Goal: Check status: Verify the current state of an ongoing process or item

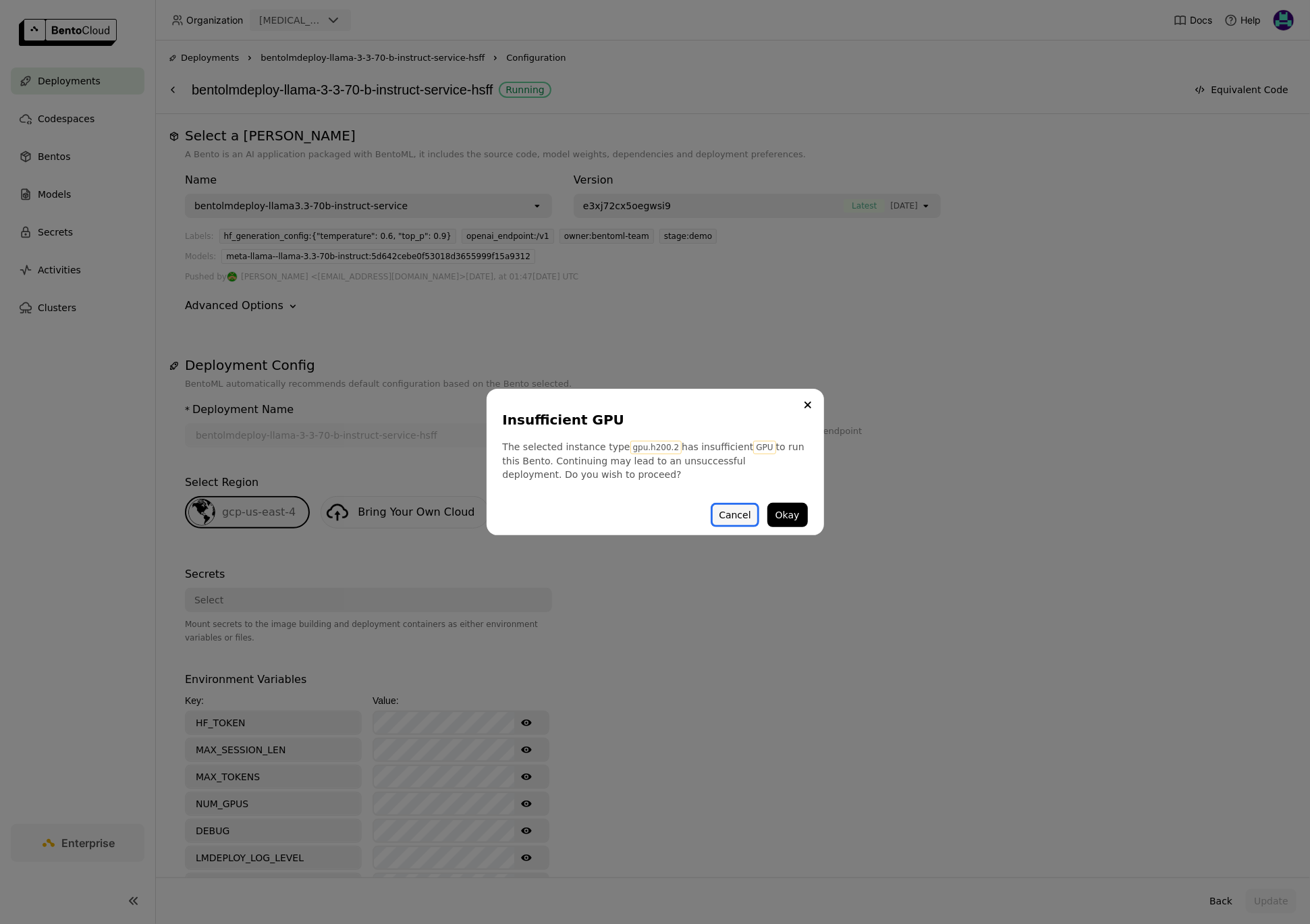
click at [738, 516] on button "Cancel" at bounding box center [734, 515] width 48 height 25
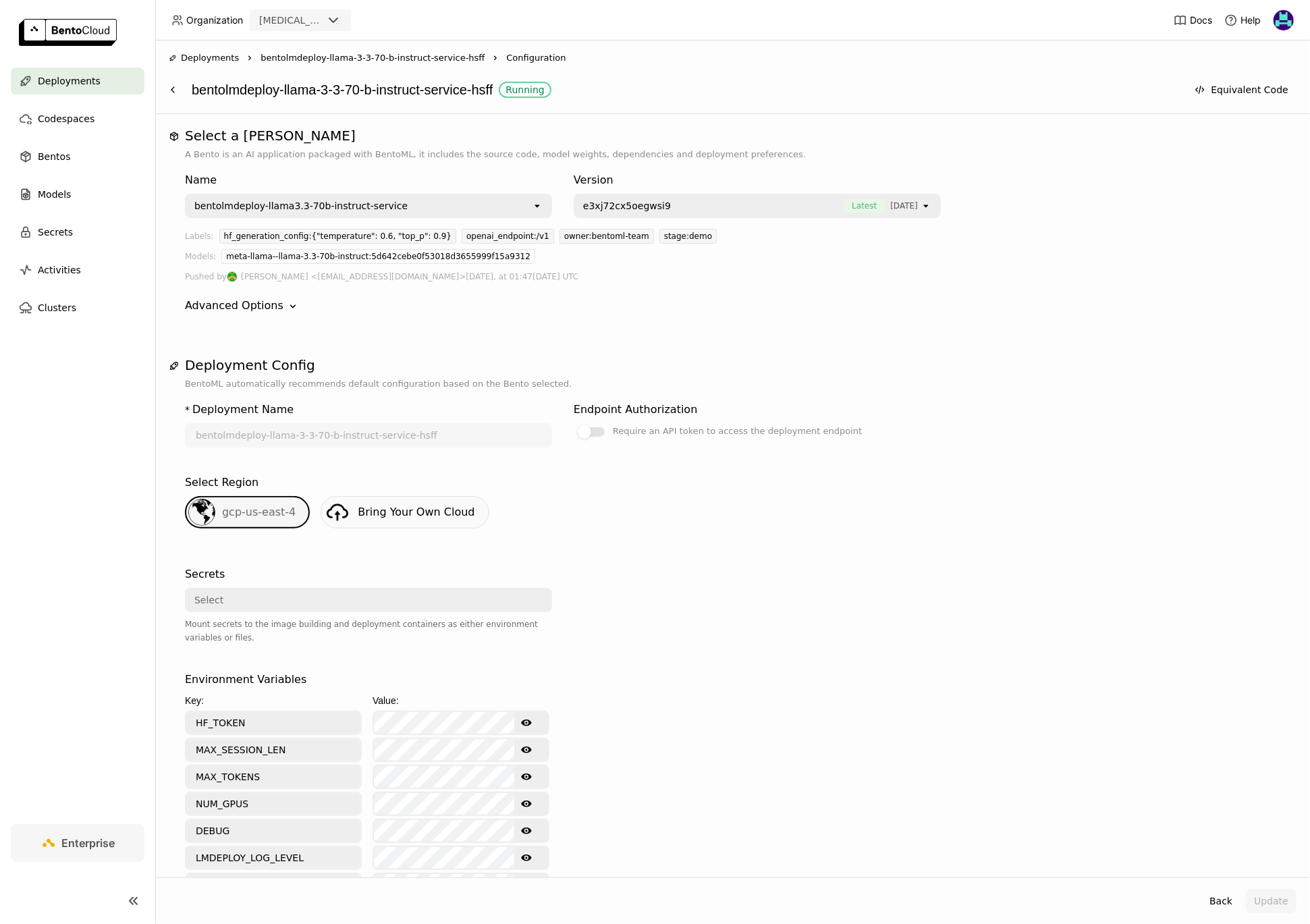
click at [100, 84] on div "Deployments" at bounding box center [77, 80] width 134 height 27
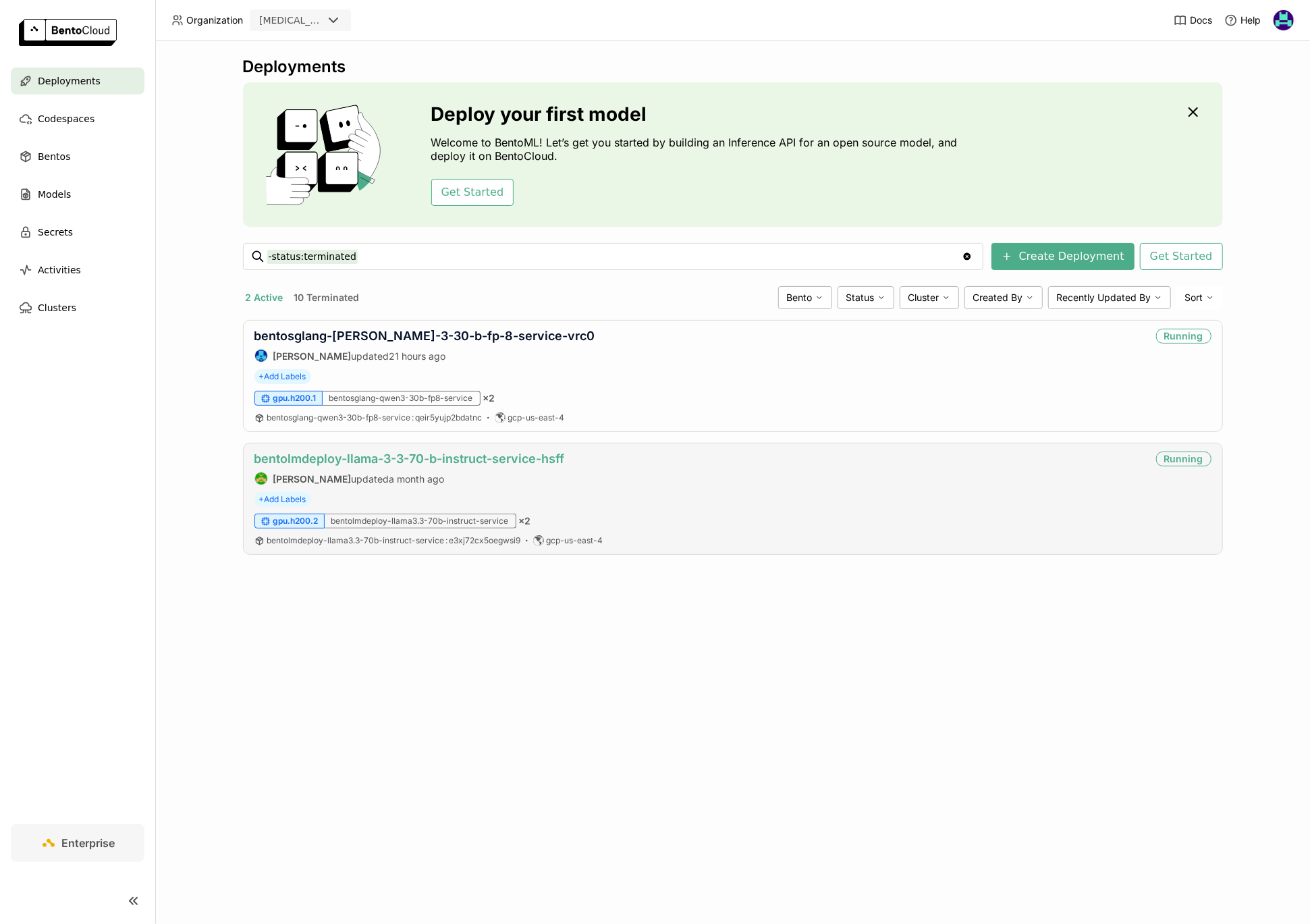
click at [471, 457] on link "bentolmdeploy-llama-3-3-70-b-instruct-service-hsff" at bounding box center [409, 458] width 310 height 14
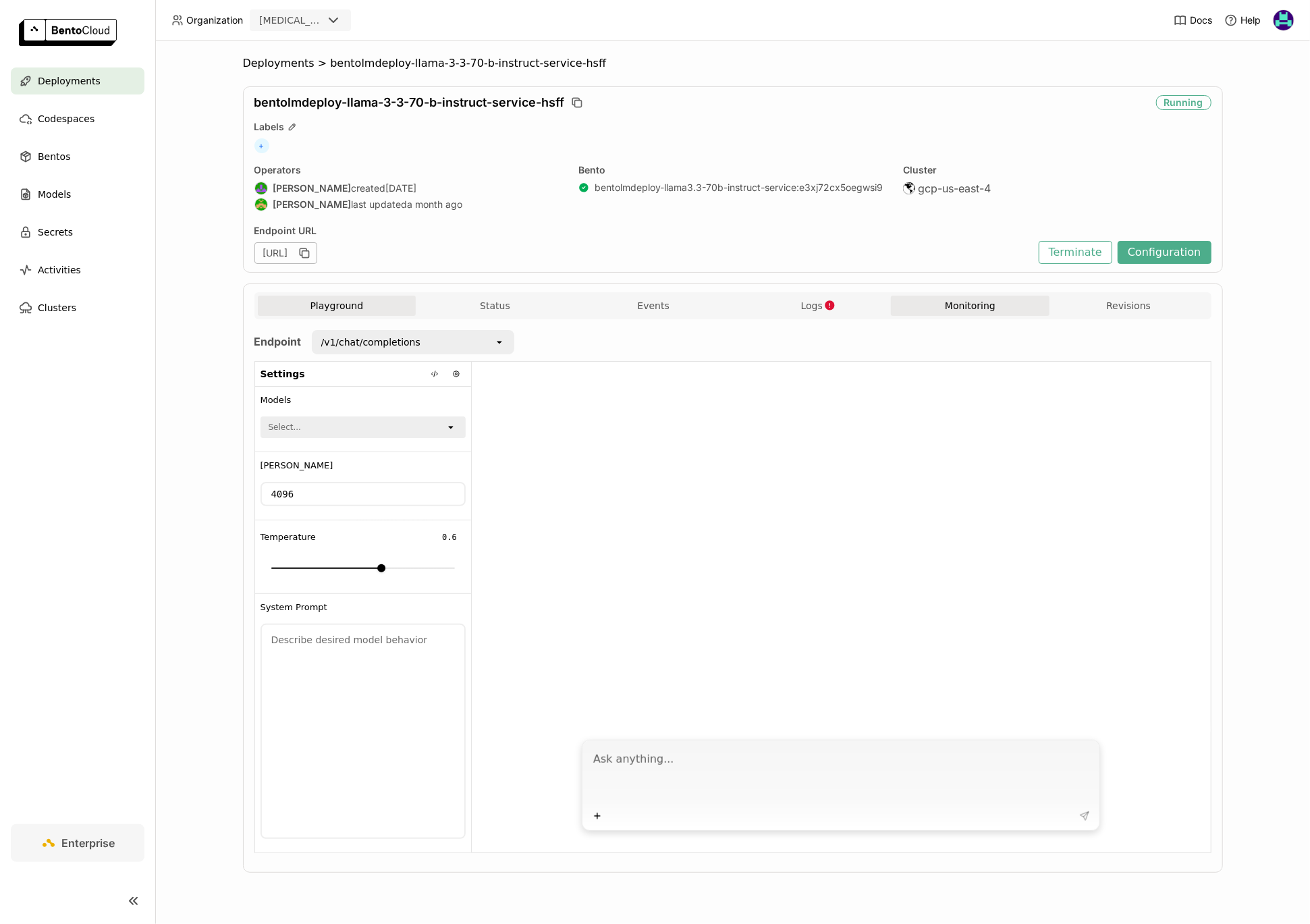
click at [979, 306] on button "Monitoring" at bounding box center [970, 305] width 159 height 20
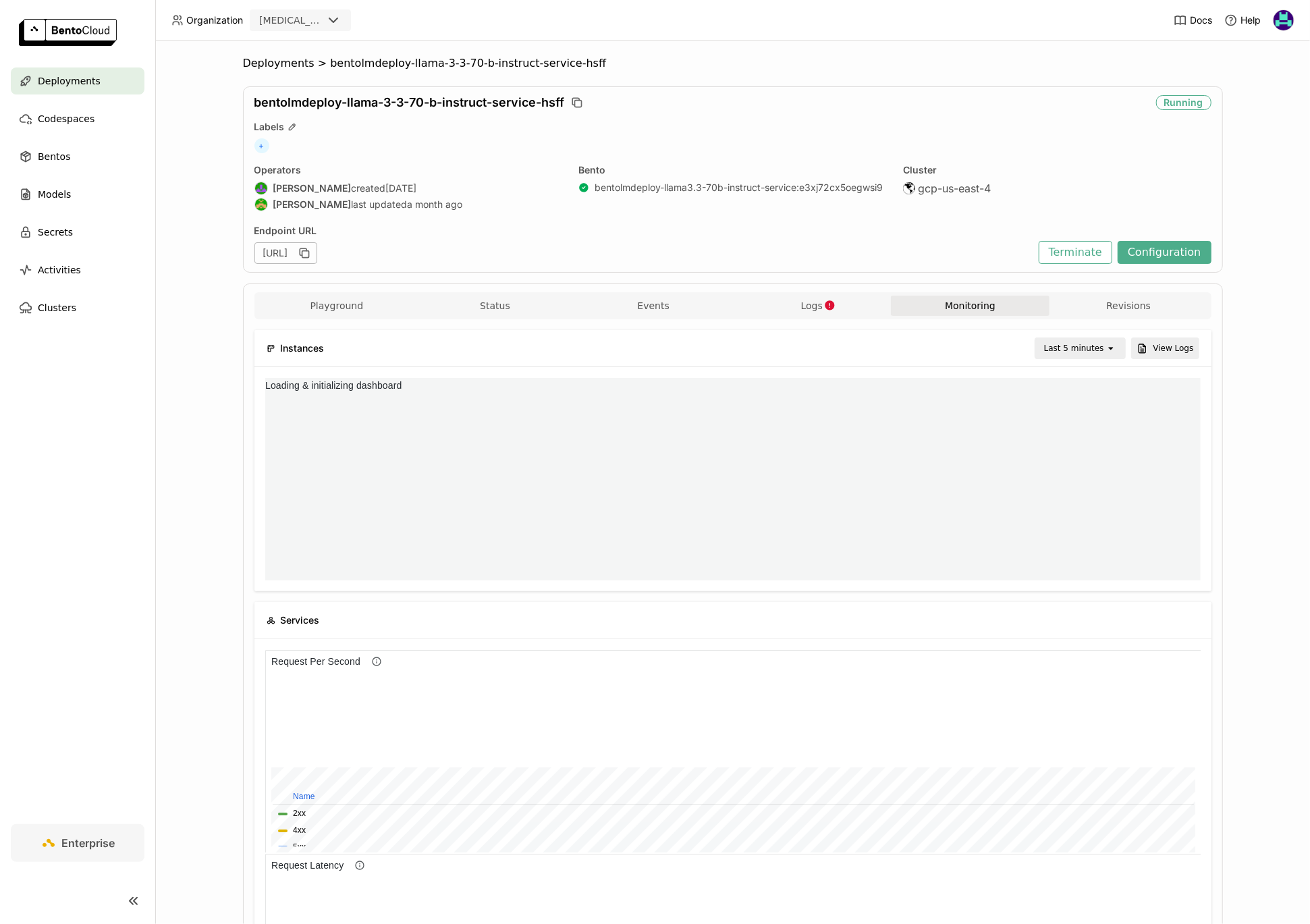
scroll to position [202, 935]
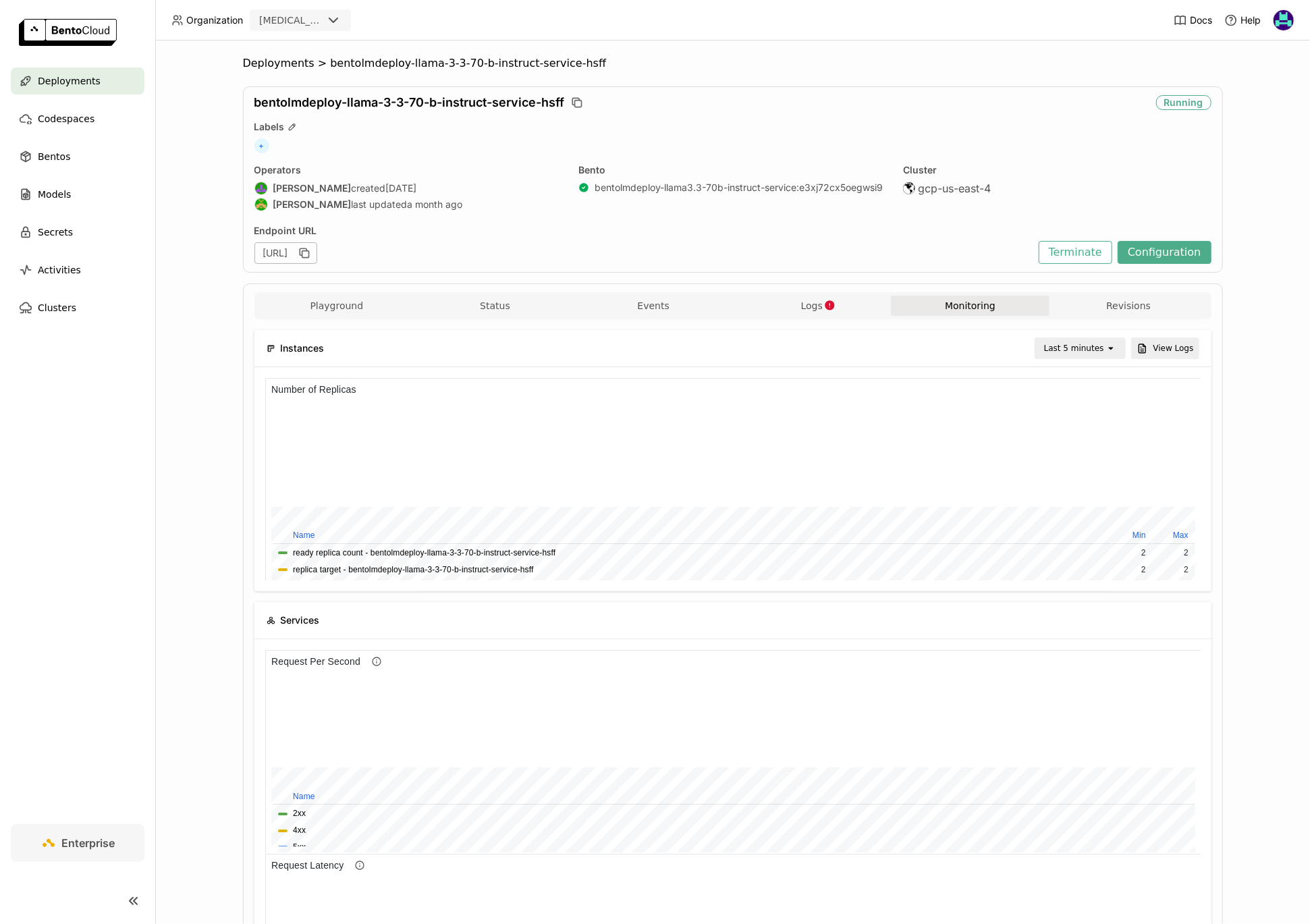
click at [1091, 342] on div "Last 5 minutes" at bounding box center [1073, 348] width 60 height 14
click at [1075, 424] on div "Last 30 minutes" at bounding box center [1082, 419] width 66 height 27
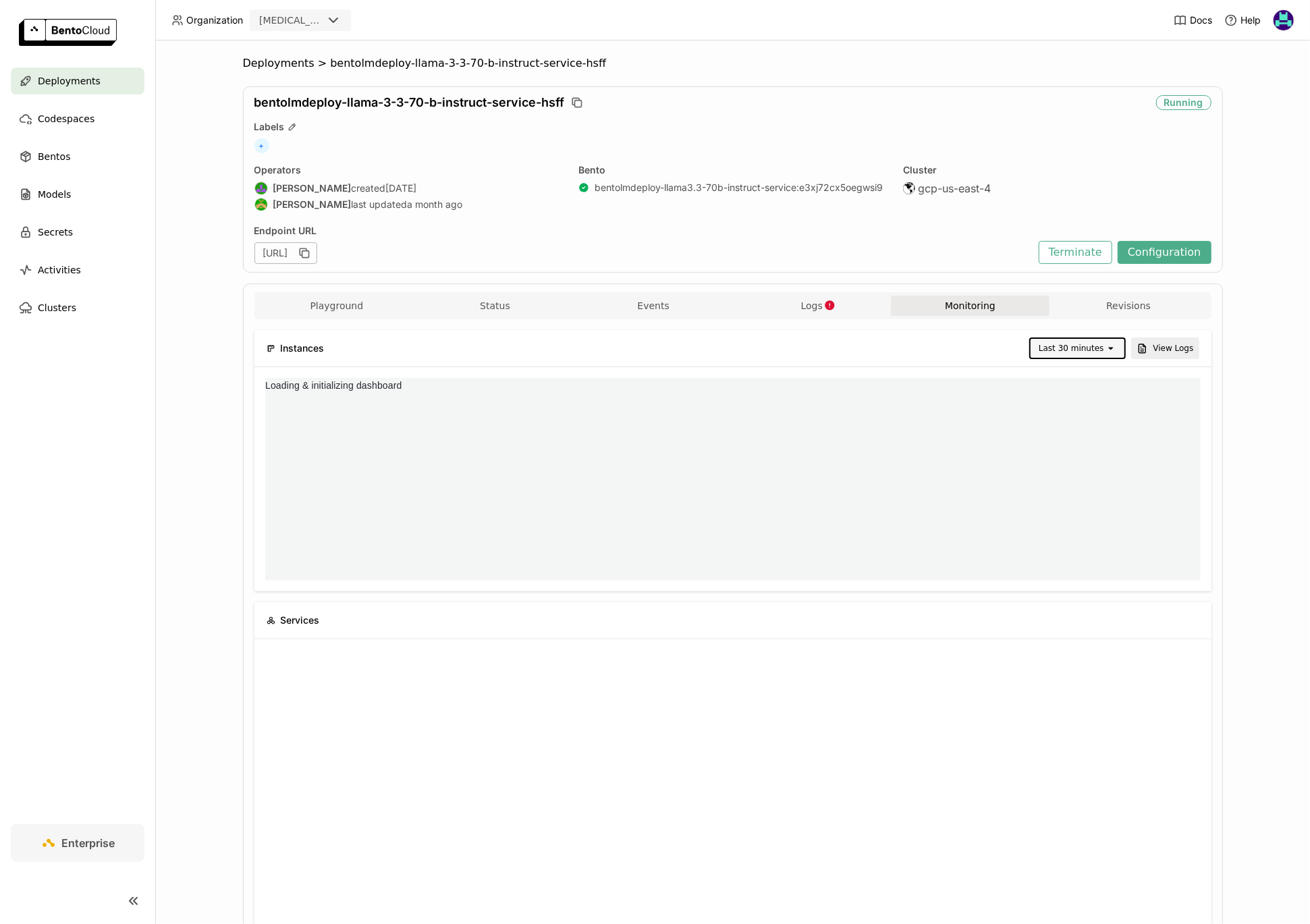
scroll to position [0, 0]
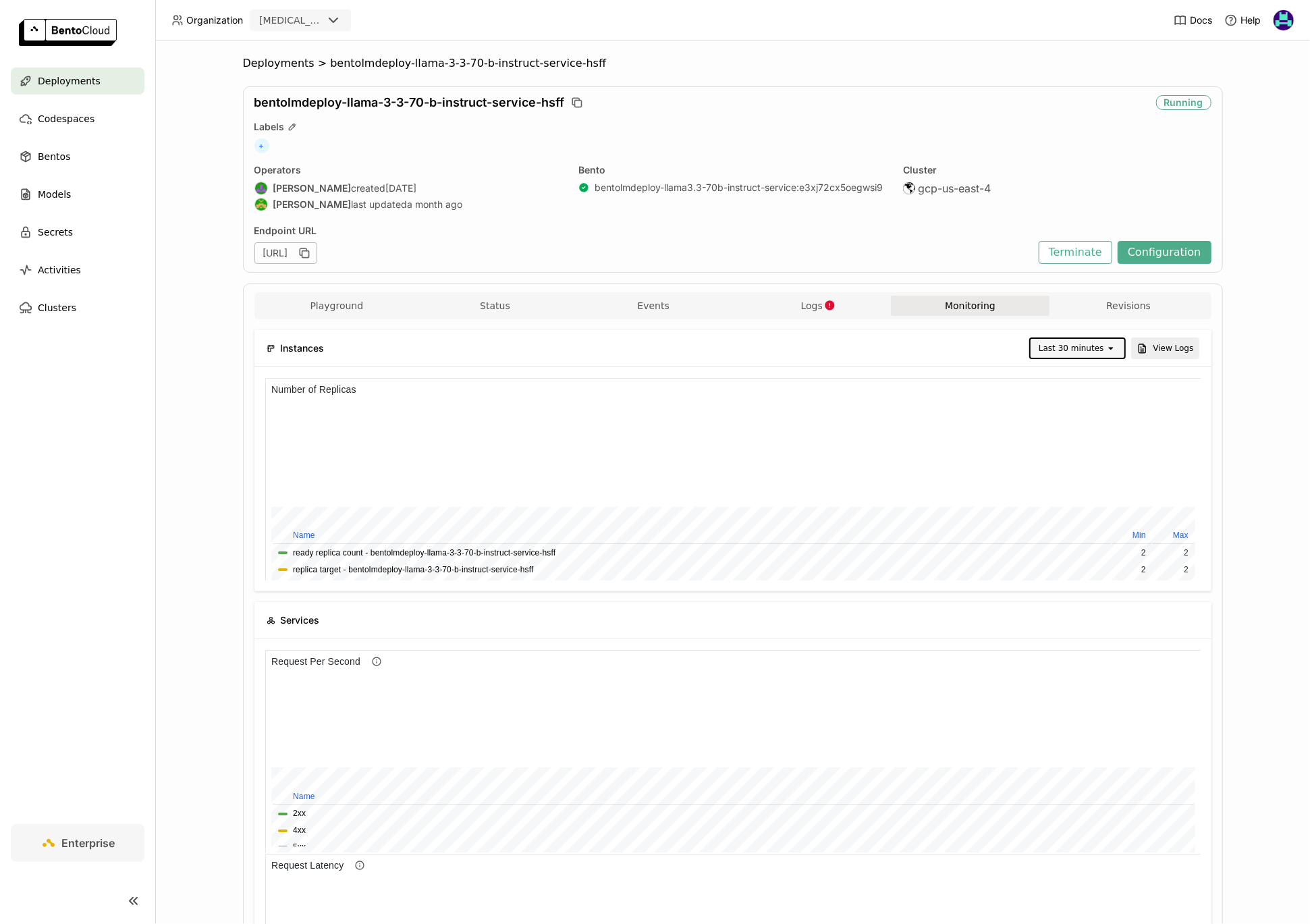
click at [79, 79] on span "Deployments" at bounding box center [69, 81] width 63 height 16
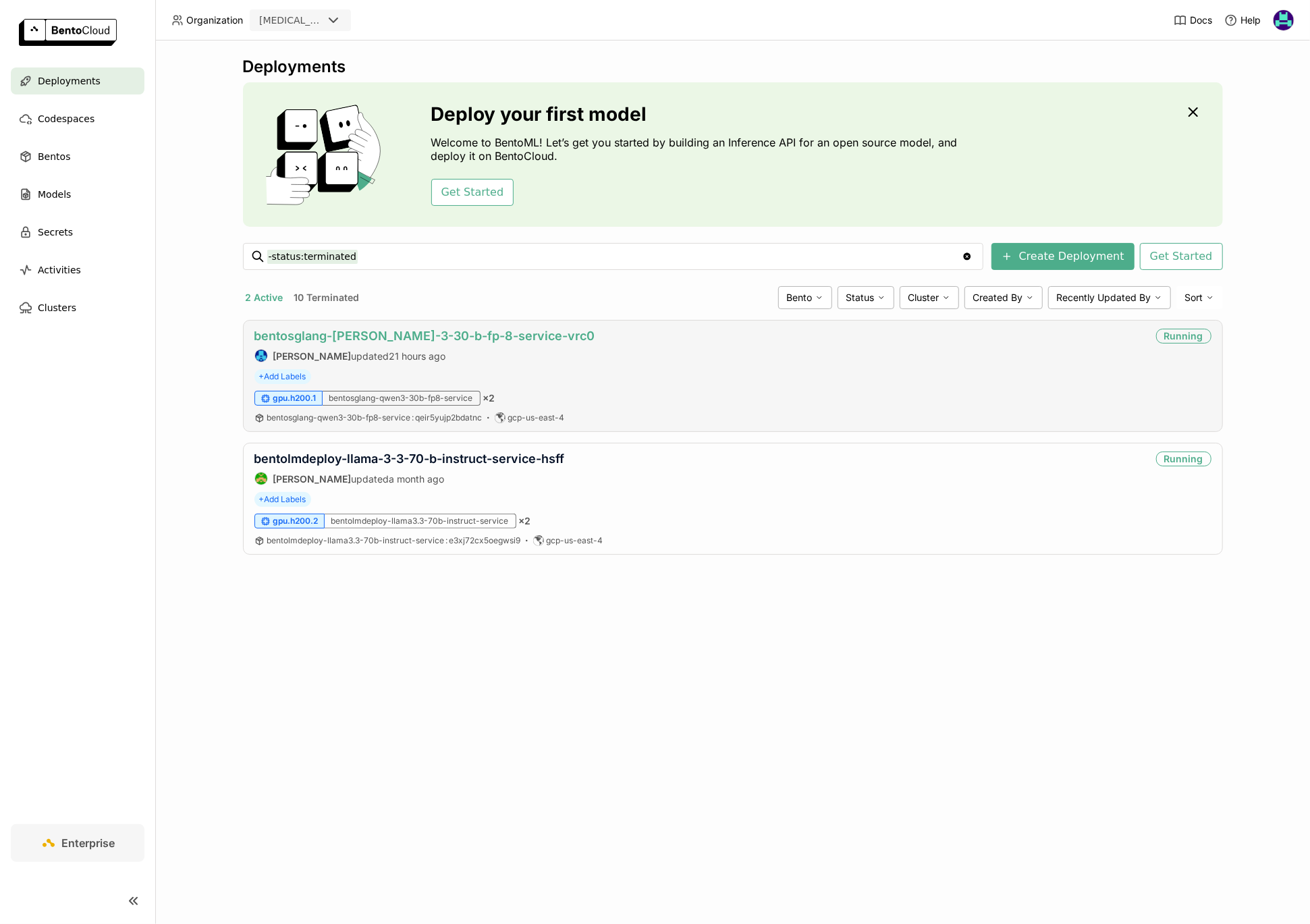
click at [475, 337] on link "bentosglang-[PERSON_NAME]-3-30-b-fp-8-service-vrc0" at bounding box center [424, 336] width 341 height 14
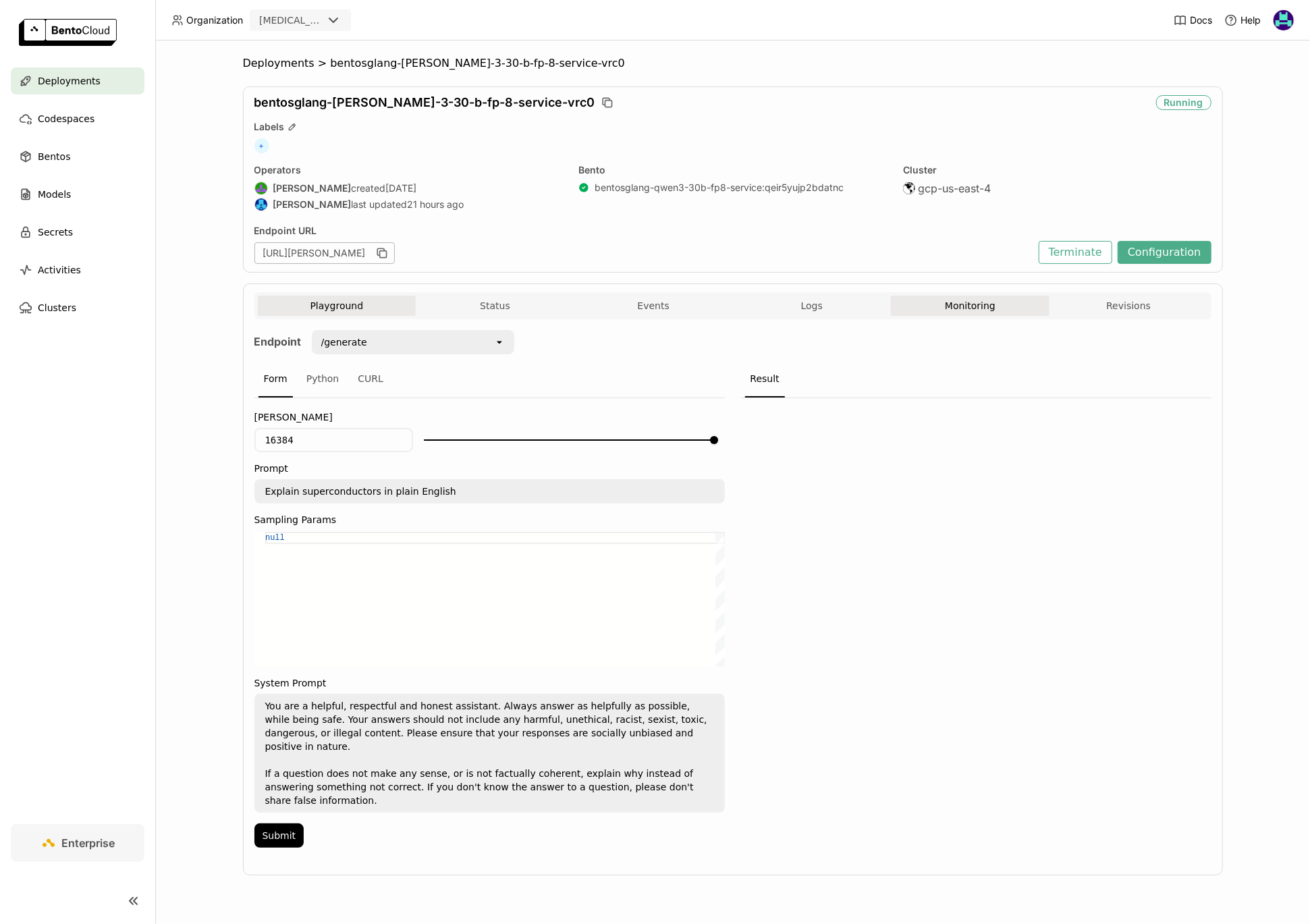
click at [976, 304] on button "Monitoring" at bounding box center [970, 305] width 159 height 20
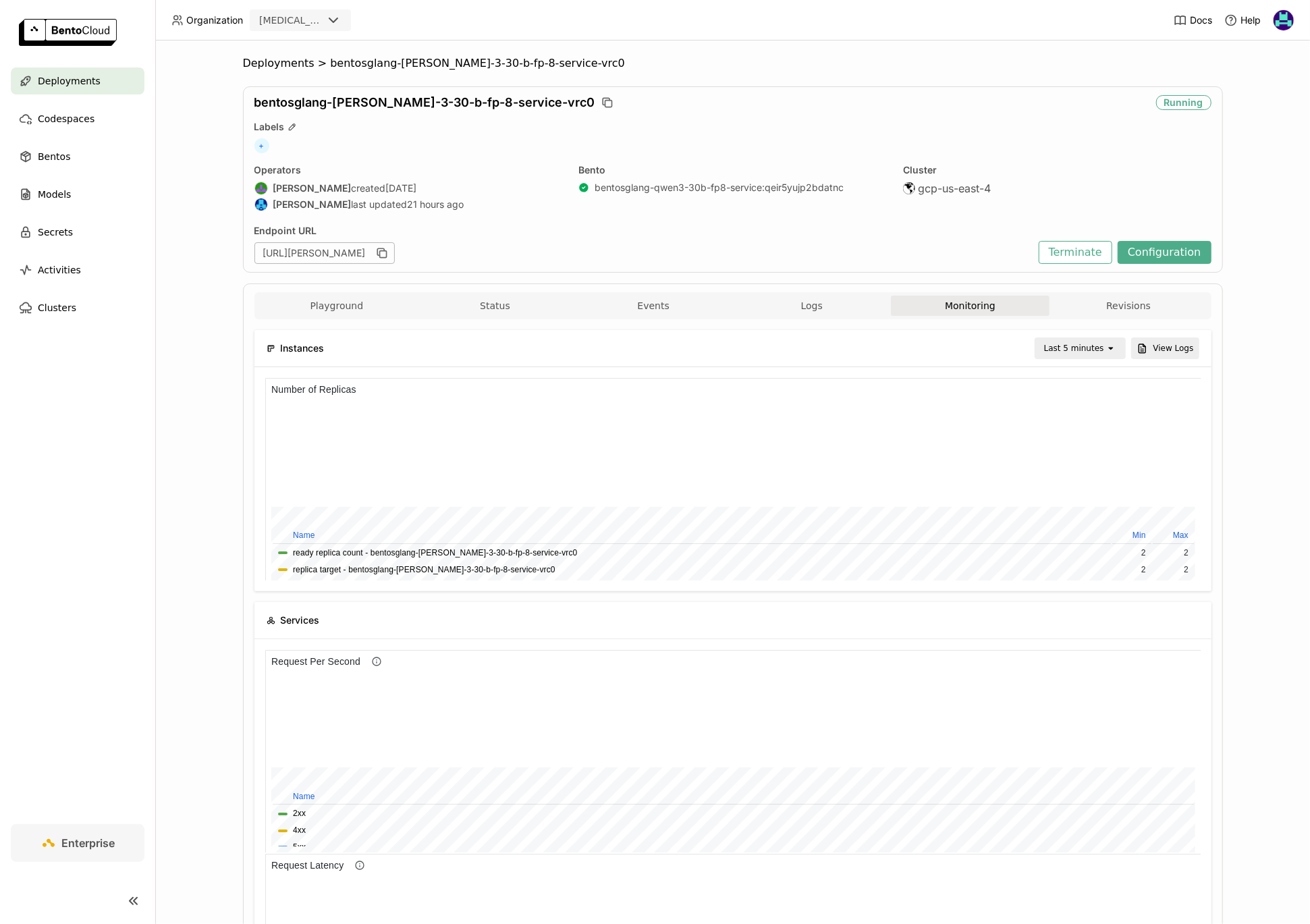
click at [1100, 345] on div "Last 5 minutes" at bounding box center [1073, 348] width 60 height 14
click at [1096, 450] on div "Last 1 hour" at bounding box center [1082, 450] width 66 height 14
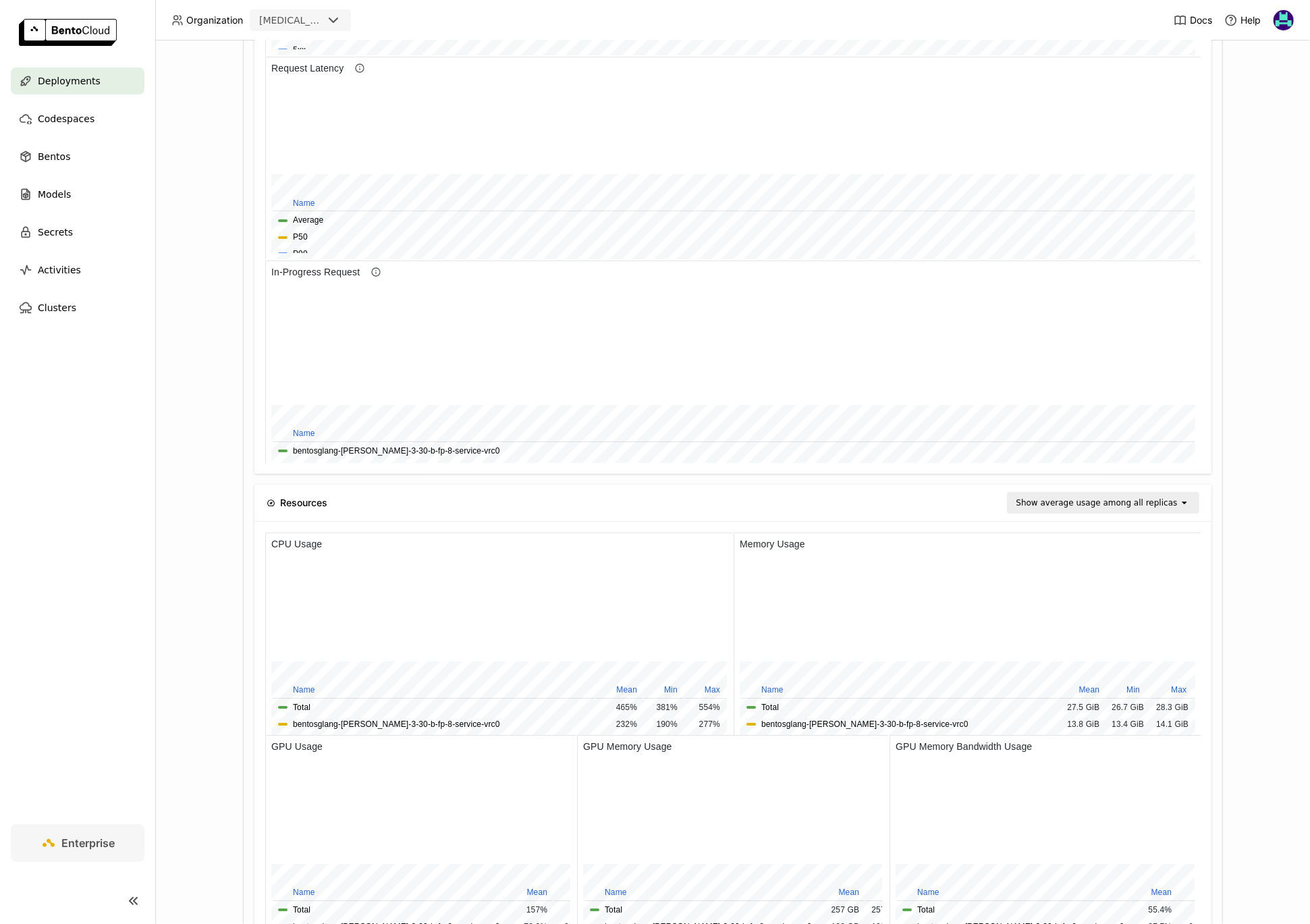
scroll to position [886, 0]
